Goal: Task Accomplishment & Management: Use online tool/utility

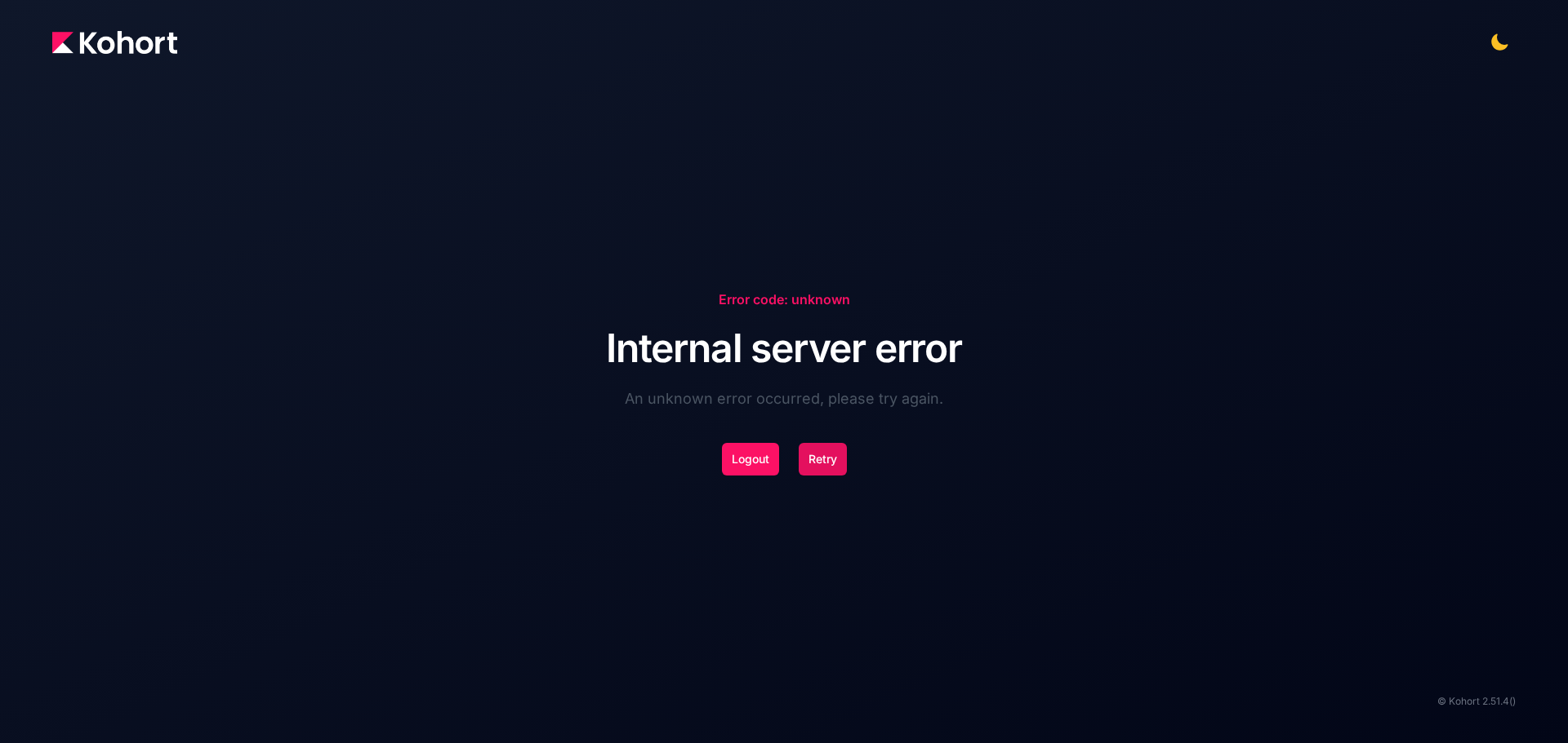
click at [830, 458] on button "Retry" at bounding box center [823, 459] width 48 height 33
click at [756, 462] on button "Logout" at bounding box center [750, 459] width 57 height 33
